Goal: Information Seeking & Learning: Learn about a topic

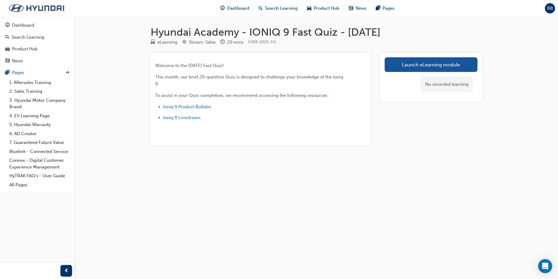
click at [36, 6] on img at bounding box center [36, 8] width 67 height 12
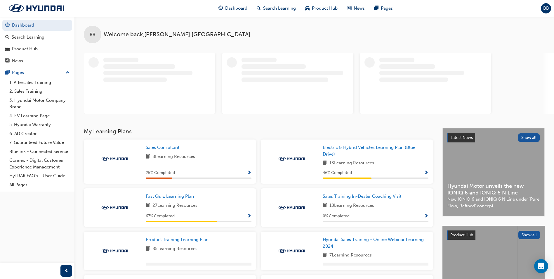
click at [534, 58] on div at bounding box center [319, 83] width 470 height 61
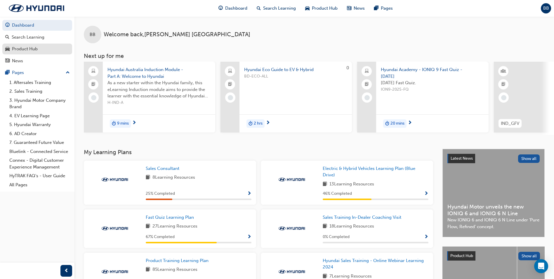
click at [47, 49] on div "Product Hub" at bounding box center [37, 48] width 64 height 7
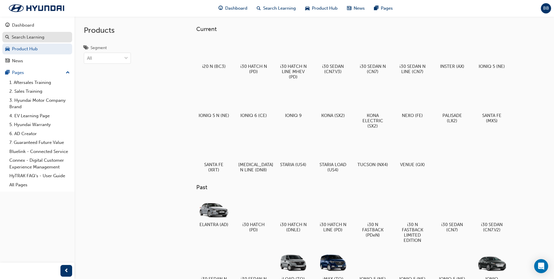
click at [49, 40] on div "Search Learning" at bounding box center [37, 37] width 64 height 7
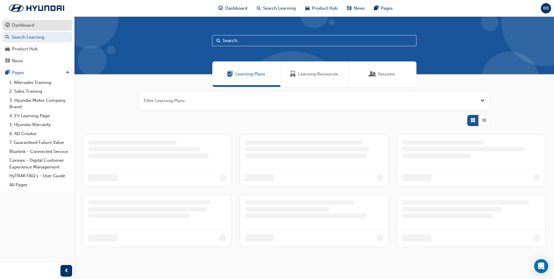
click at [50, 28] on div "Dashboard" at bounding box center [37, 25] width 64 height 7
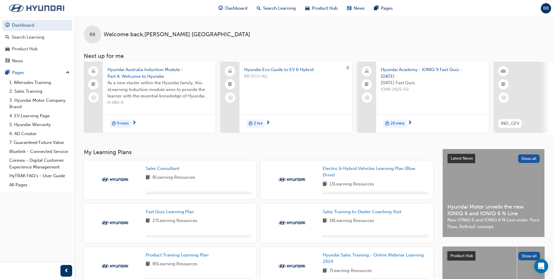
click at [59, 6] on img at bounding box center [36, 8] width 67 height 12
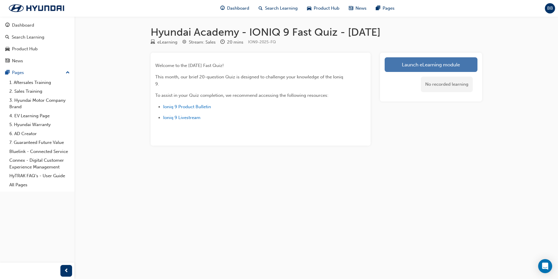
click at [427, 65] on link "Launch eLearning module" at bounding box center [431, 64] width 93 height 15
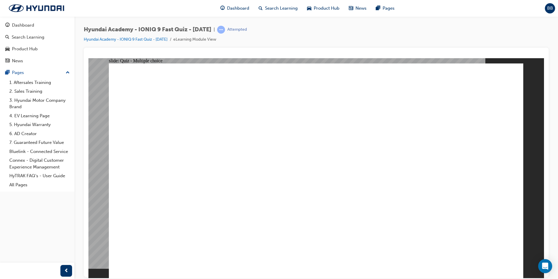
radio input "true"
drag, startPoint x: 368, startPoint y: 92, endPoint x: 276, endPoint y: 88, distance: 91.5
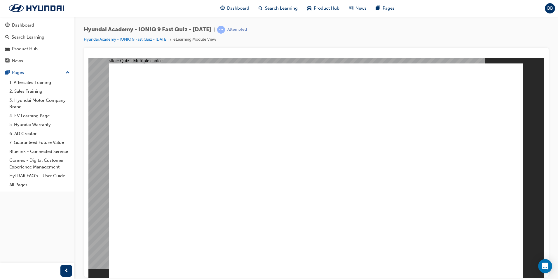
drag, startPoint x: 302, startPoint y: 204, endPoint x: 640, endPoint y: 317, distance: 356.9
radio input "true"
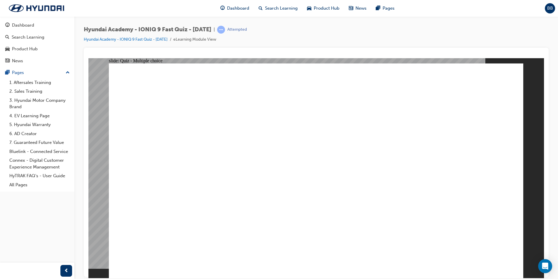
radio input "true"
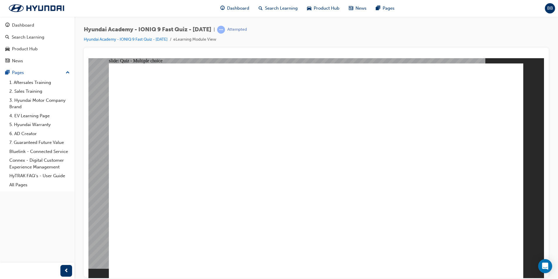
radio input "true"
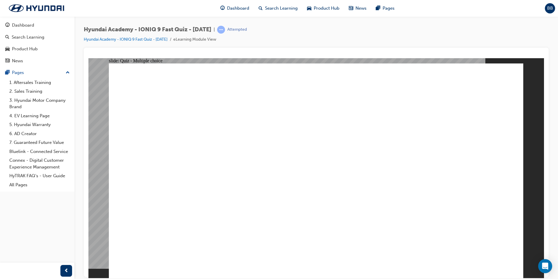
radio input "true"
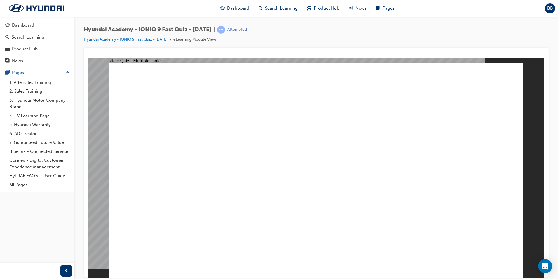
radio input "true"
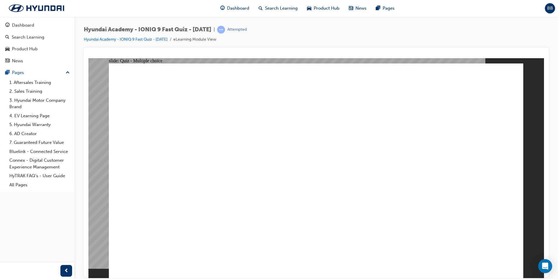
checkbox input "true"
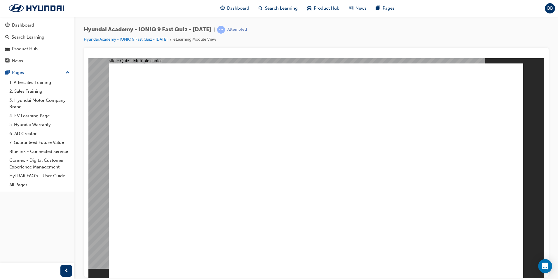
radio input "true"
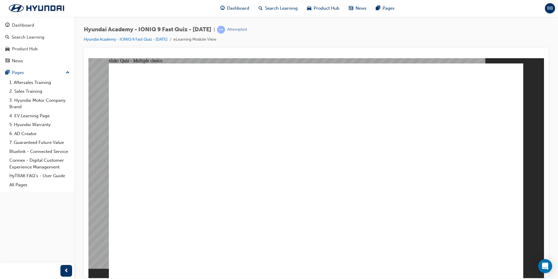
drag, startPoint x: 442, startPoint y: 243, endPoint x: 429, endPoint y: 253, distance: 16.2
radio input "false"
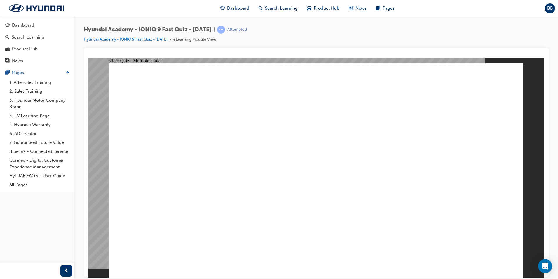
radio input "true"
checkbox input "true"
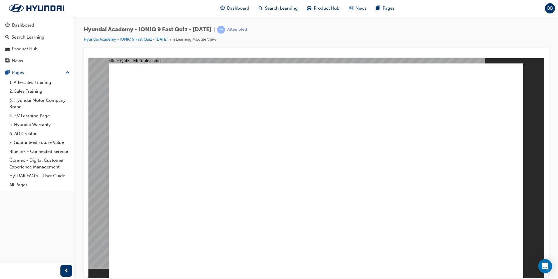
radio input "true"
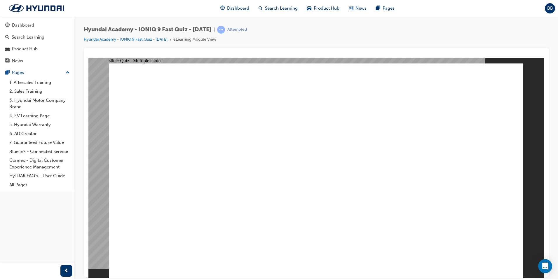
radio input "true"
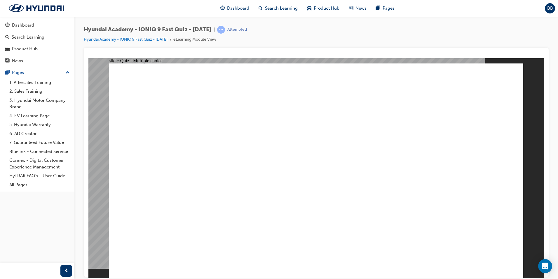
radio input "true"
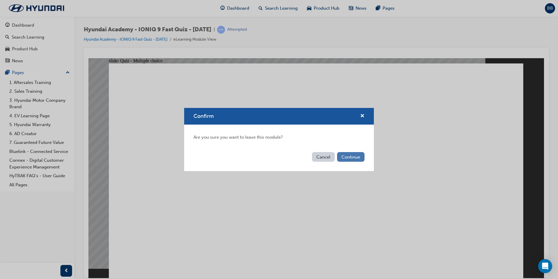
click at [358, 161] on button "Continue" at bounding box center [350, 157] width 27 height 10
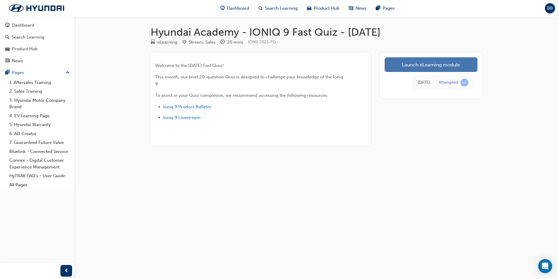
click at [410, 65] on link "Launch eLearning module" at bounding box center [431, 64] width 93 height 15
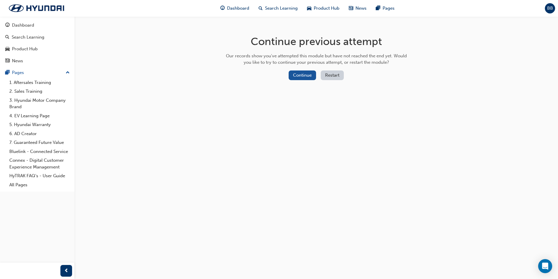
click at [333, 76] on button "Restart" at bounding box center [332, 75] width 23 height 10
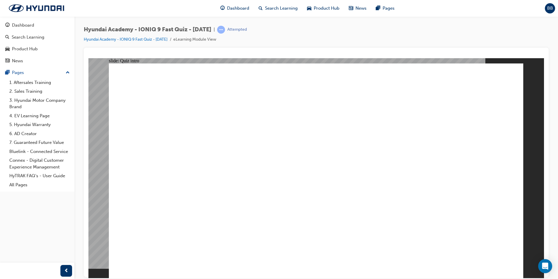
radio input "true"
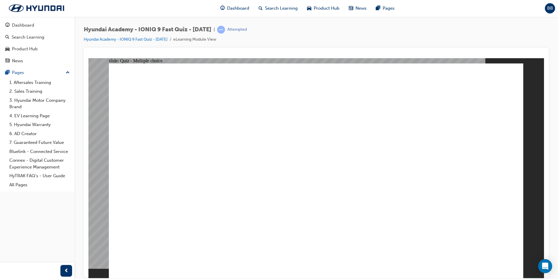
radio input "true"
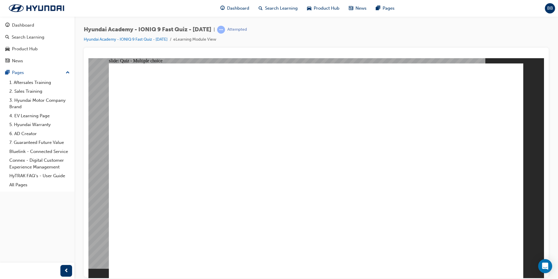
radio input "true"
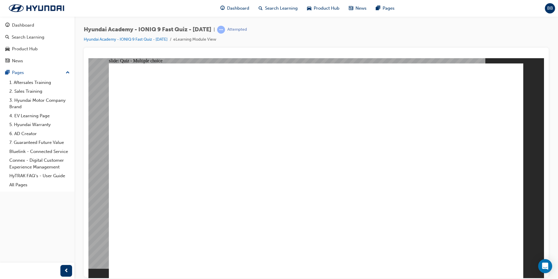
radio input "true"
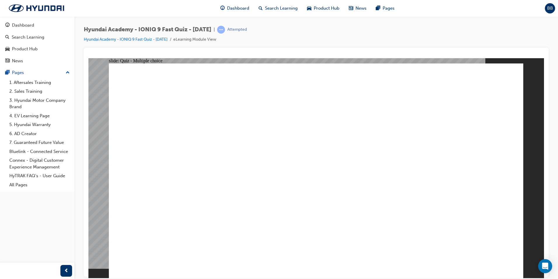
radio input "true"
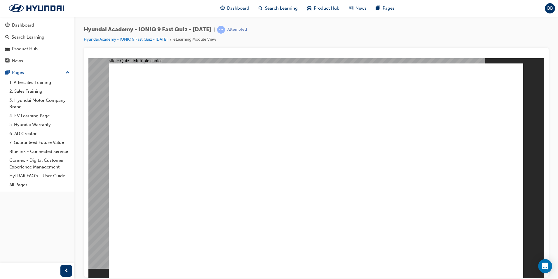
radio input "true"
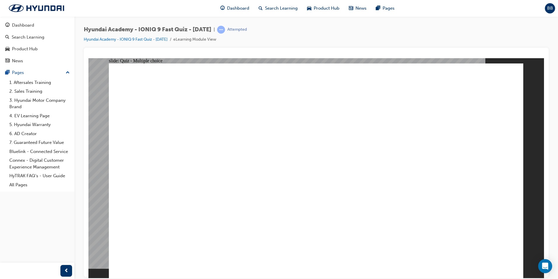
checkbox input "true"
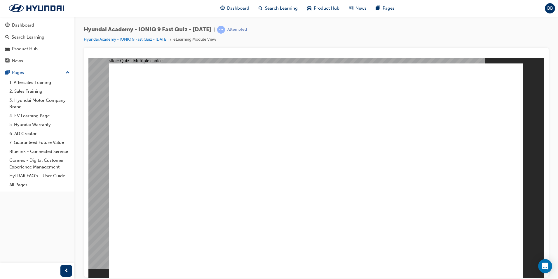
drag, startPoint x: 217, startPoint y: 154, endPoint x: 219, endPoint y: 159, distance: 5.8
radio input "true"
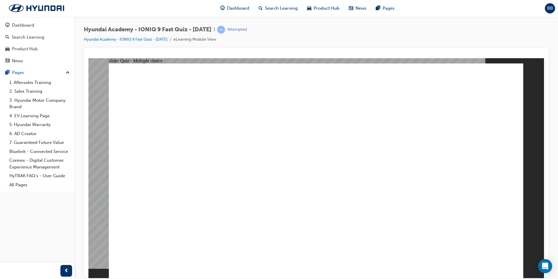
radio input "true"
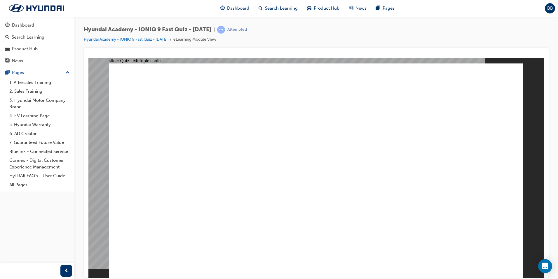
checkbox input "true"
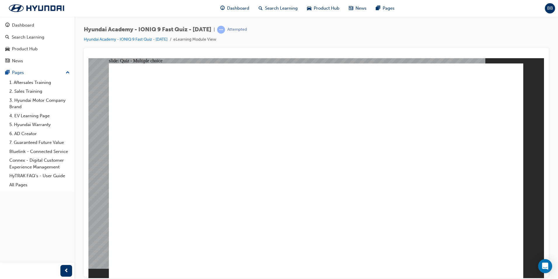
drag, startPoint x: 300, startPoint y: 206, endPoint x: 300, endPoint y: 213, distance: 6.7
radio input "true"
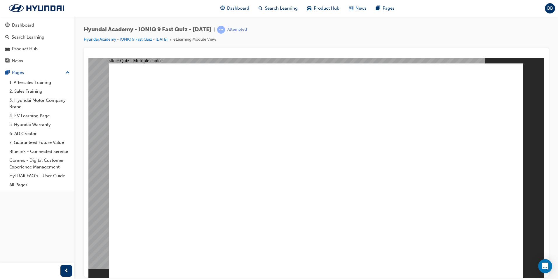
radio input "true"
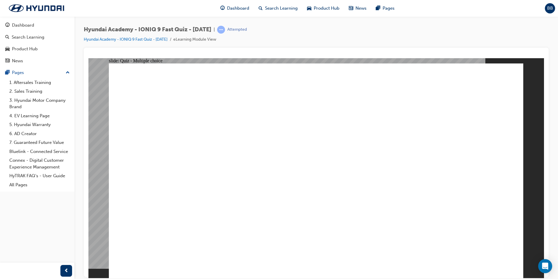
drag, startPoint x: 231, startPoint y: 174, endPoint x: 239, endPoint y: 183, distance: 12.0
radio input "true"
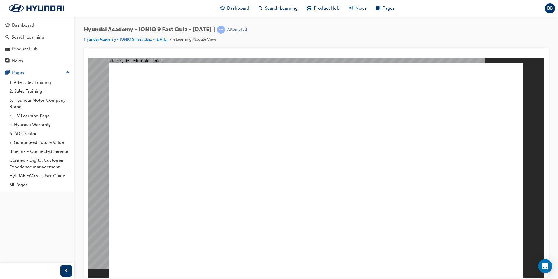
radio input "true"
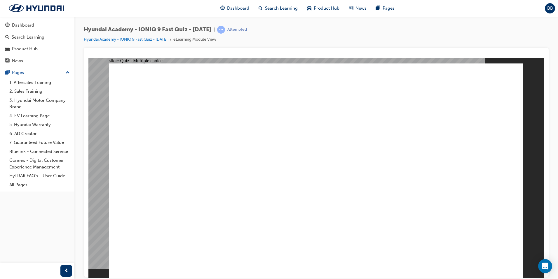
radio input "false"
radio input "true"
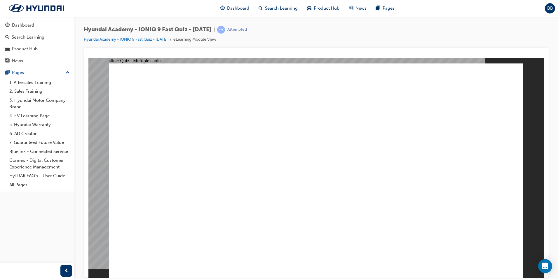
radio input "true"
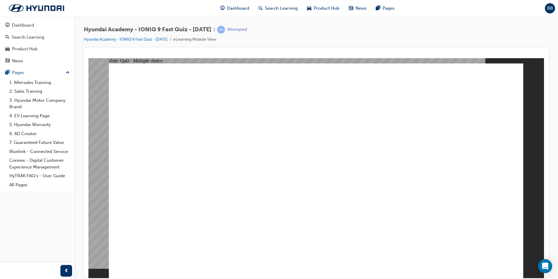
radio input "true"
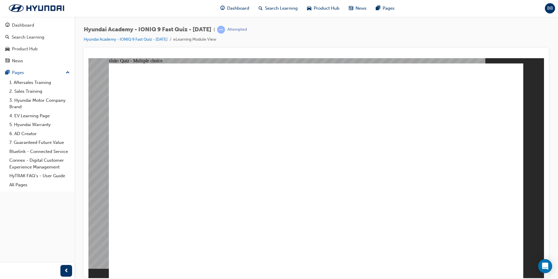
radio input "true"
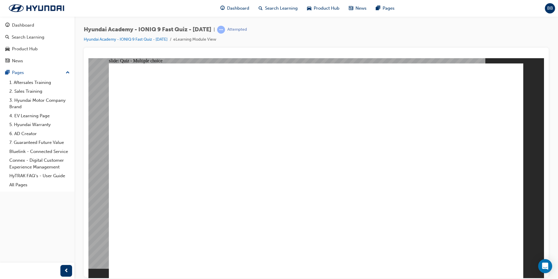
radio input "true"
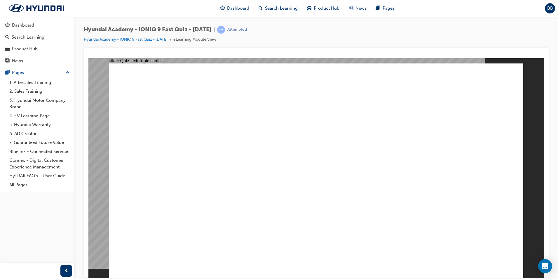
radio input "true"
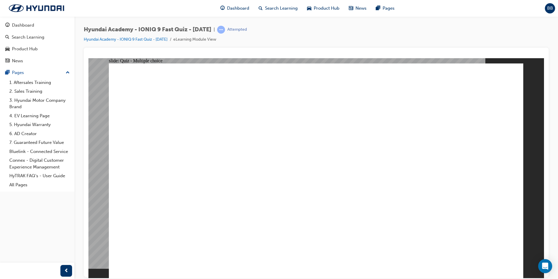
radio input "true"
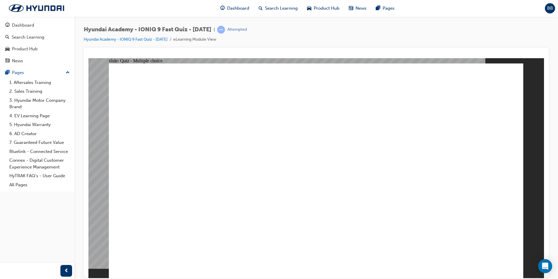
radio input "true"
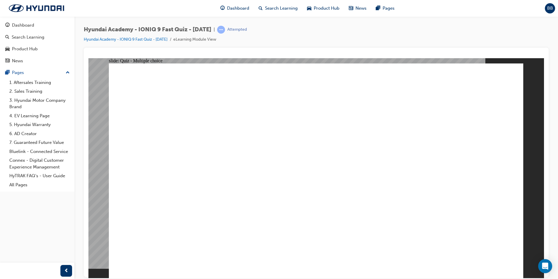
radio input "true"
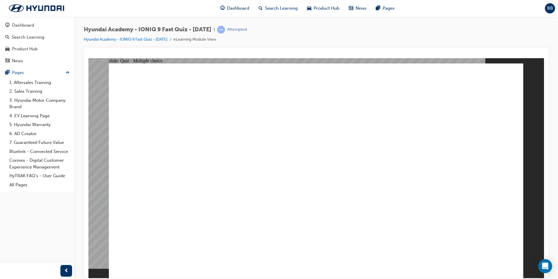
checkbox input "true"
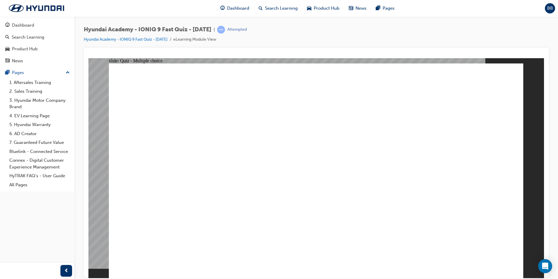
radio input "true"
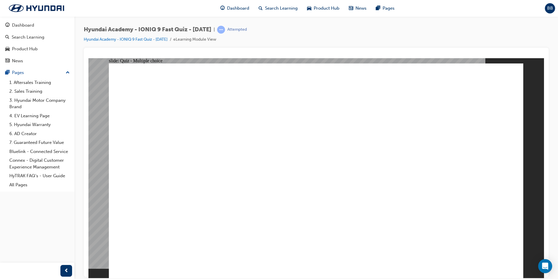
radio input "true"
checkbox input "true"
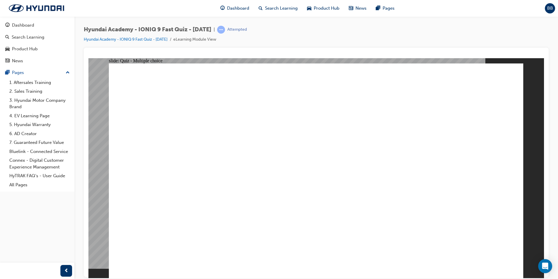
checkbox input "true"
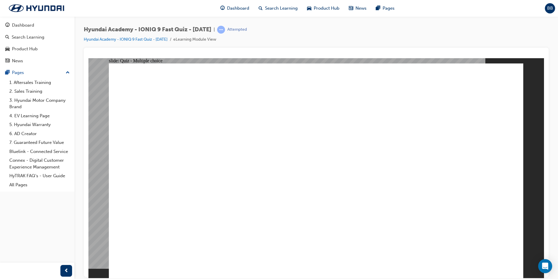
radio input "true"
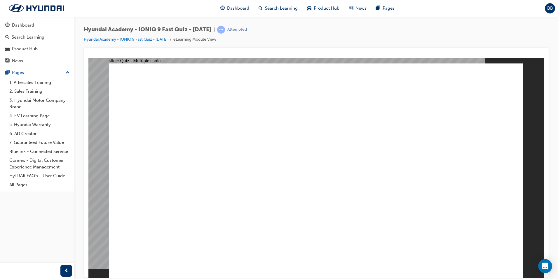
radio input "true"
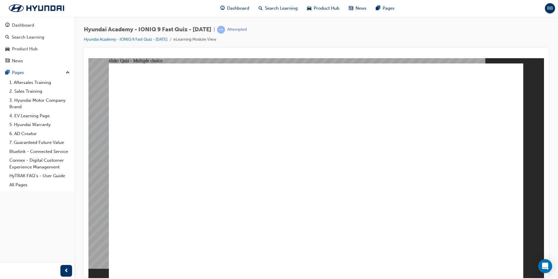
click at [277, 186] on button "OK" at bounding box center [272, 183] width 10 height 6
radio input "true"
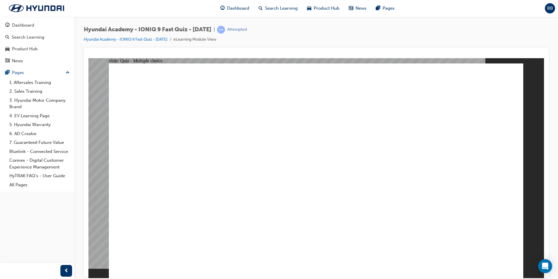
radio input "true"
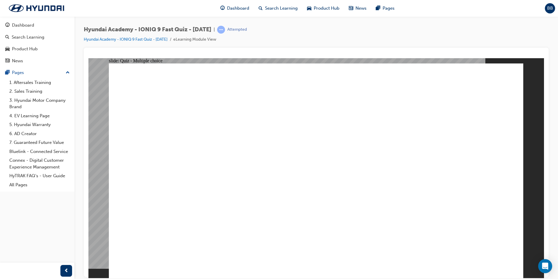
radio input "true"
drag, startPoint x: 246, startPoint y: 206, endPoint x: 250, endPoint y: 211, distance: 6.4
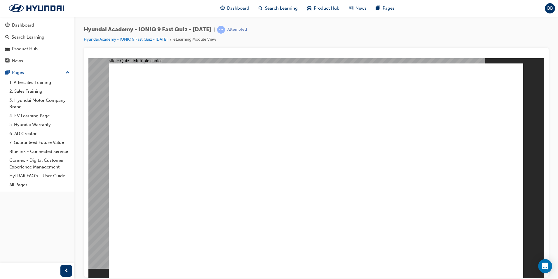
radio input "true"
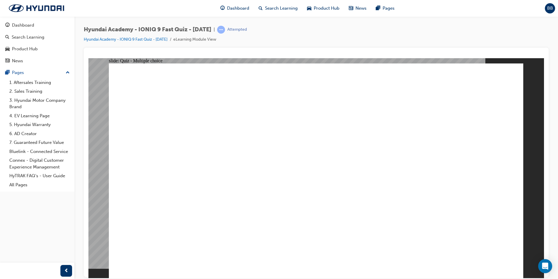
radio input "true"
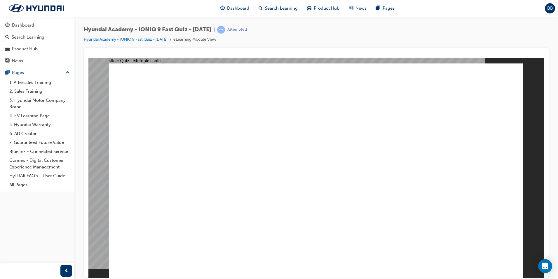
click at [40, 80] on link "1. Aftersales Training" at bounding box center [39, 82] width 65 height 9
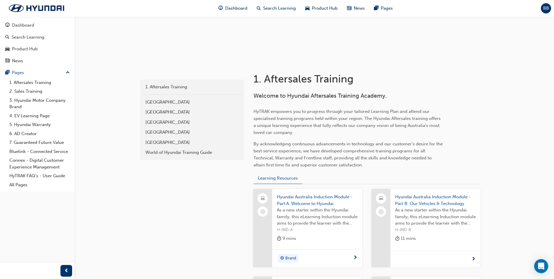
scroll to position [88, 0]
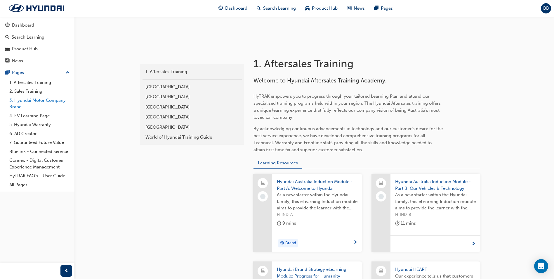
click at [30, 101] on link "3. Hyundai Motor Company Brand" at bounding box center [39, 103] width 65 height 15
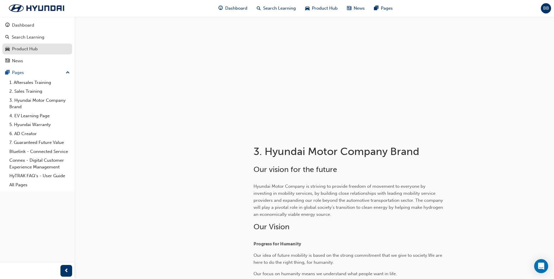
click at [37, 52] on div "Product Hub" at bounding box center [37, 48] width 64 height 7
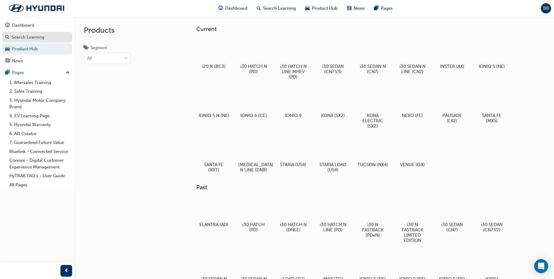
click at [27, 34] on div "Search Learning" at bounding box center [28, 37] width 33 height 7
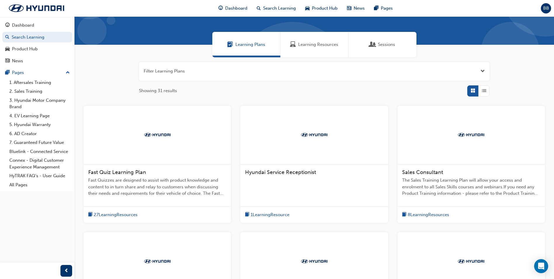
scroll to position [88, 0]
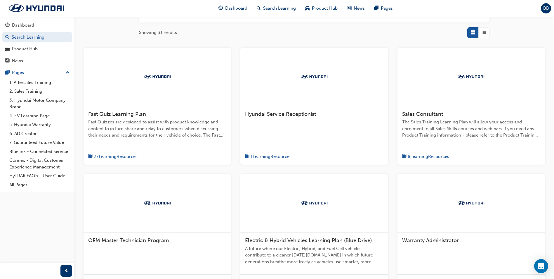
click at [129, 158] on span "27 Learning Resources" at bounding box center [116, 156] width 44 height 7
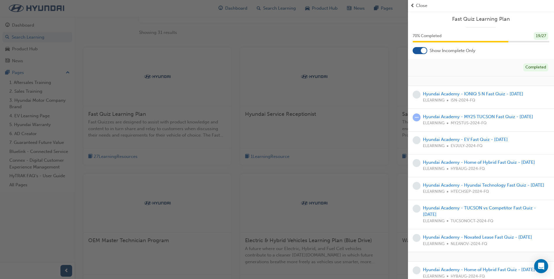
click at [425, 5] on span "Close" at bounding box center [421, 5] width 11 height 7
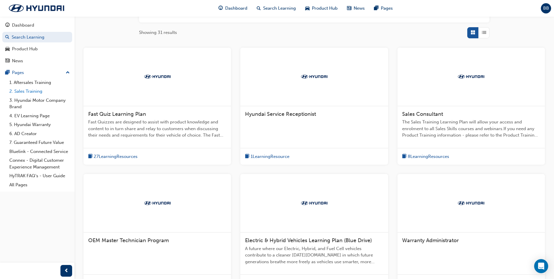
click at [26, 92] on link "2. Sales Training" at bounding box center [39, 91] width 65 height 9
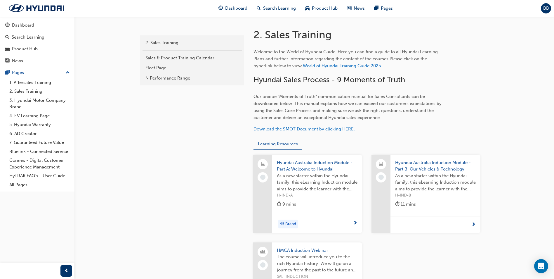
scroll to position [175, 0]
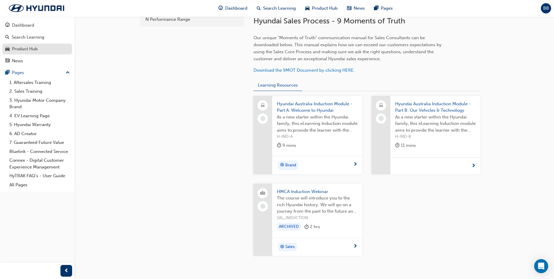
click at [18, 52] on div "Product Hub" at bounding box center [37, 48] width 64 height 7
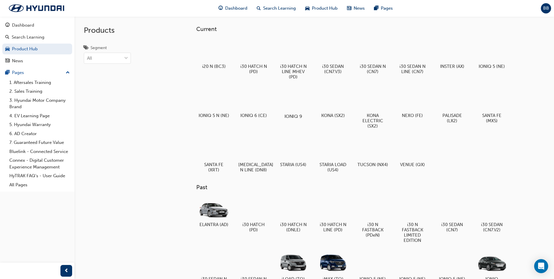
click at [296, 99] on div at bounding box center [293, 99] width 32 height 23
click at [320, 54] on div at bounding box center [333, 49] width 32 height 23
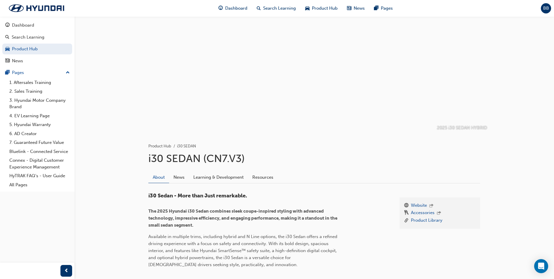
scroll to position [117, 0]
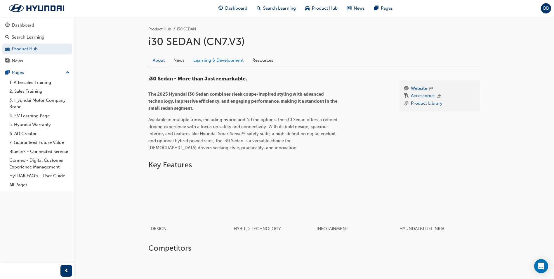
click at [201, 60] on link "Learning & Development" at bounding box center [218, 60] width 59 height 11
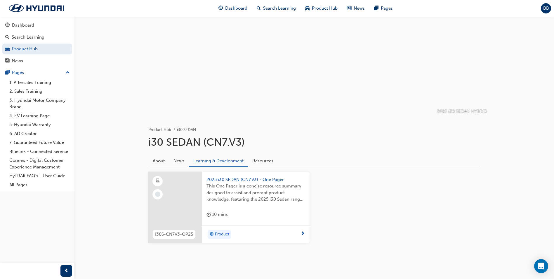
scroll to position [23, 0]
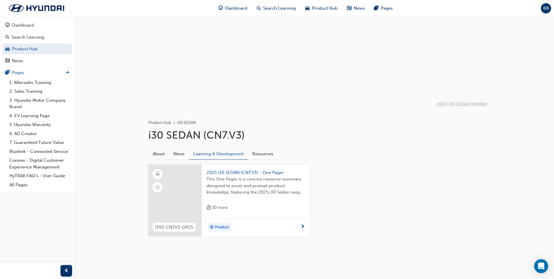
click at [31, 42] on button "Dashboard Search Learning Product Hub News Pages" at bounding box center [37, 43] width 70 height 48
click at [47, 26] on div "Dashboard" at bounding box center [37, 25] width 64 height 7
